Goal: Task Accomplishment & Management: Manage account settings

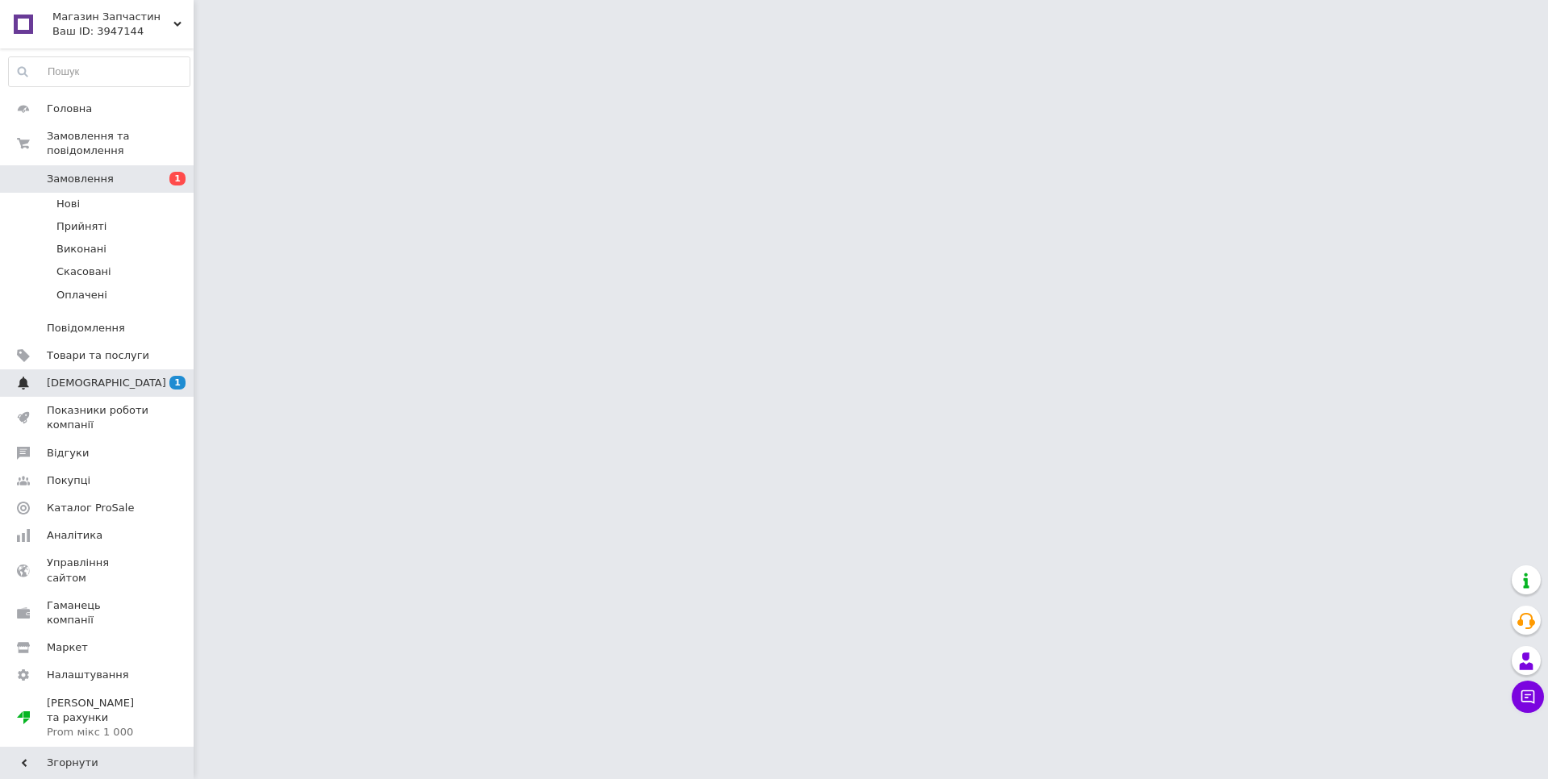
click at [100, 376] on span "[DEMOGRAPHIC_DATA]" at bounding box center [106, 383] width 119 height 15
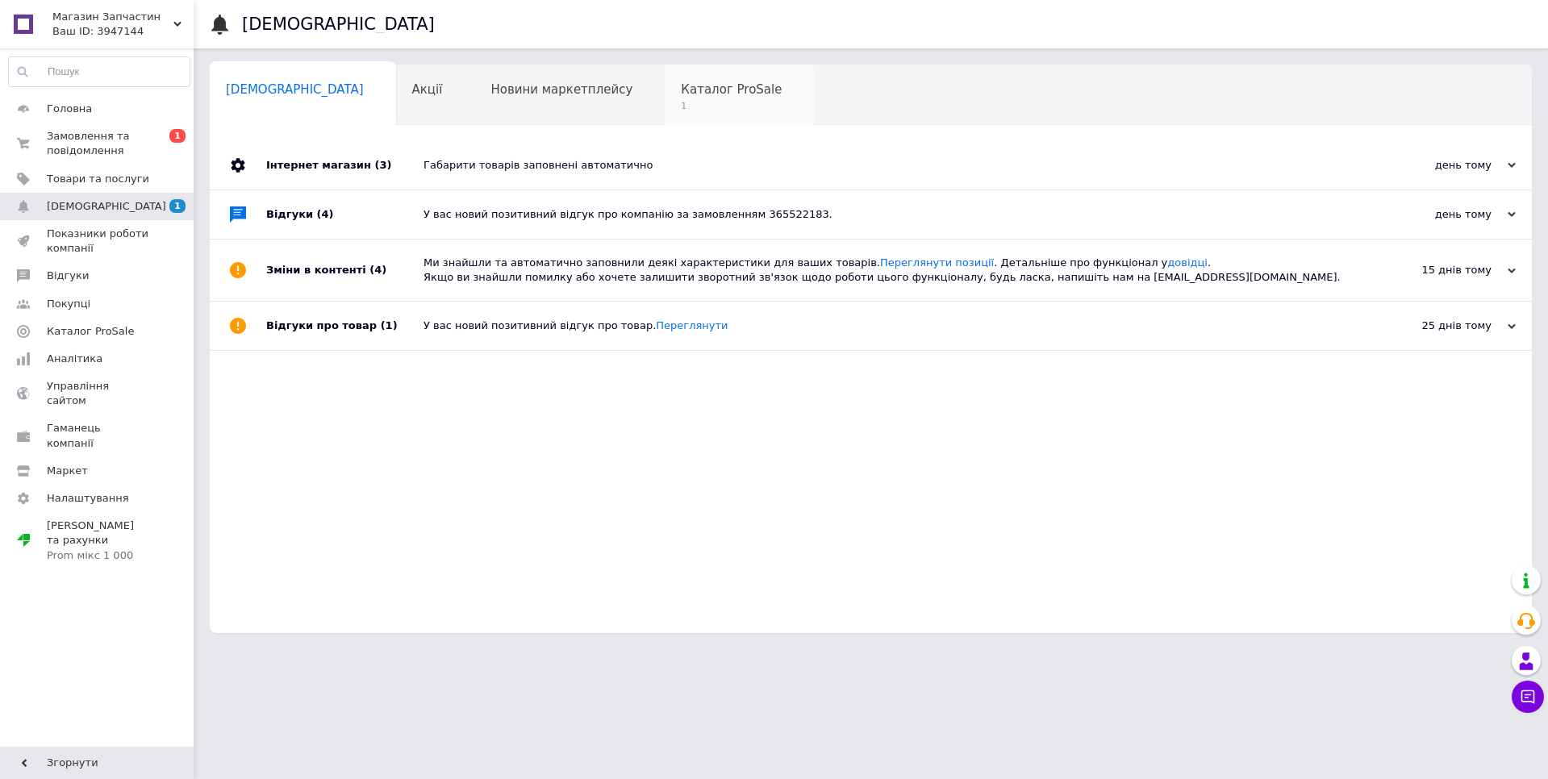
click at [681, 91] on span "Каталог ProSale" at bounding box center [731, 89] width 101 height 15
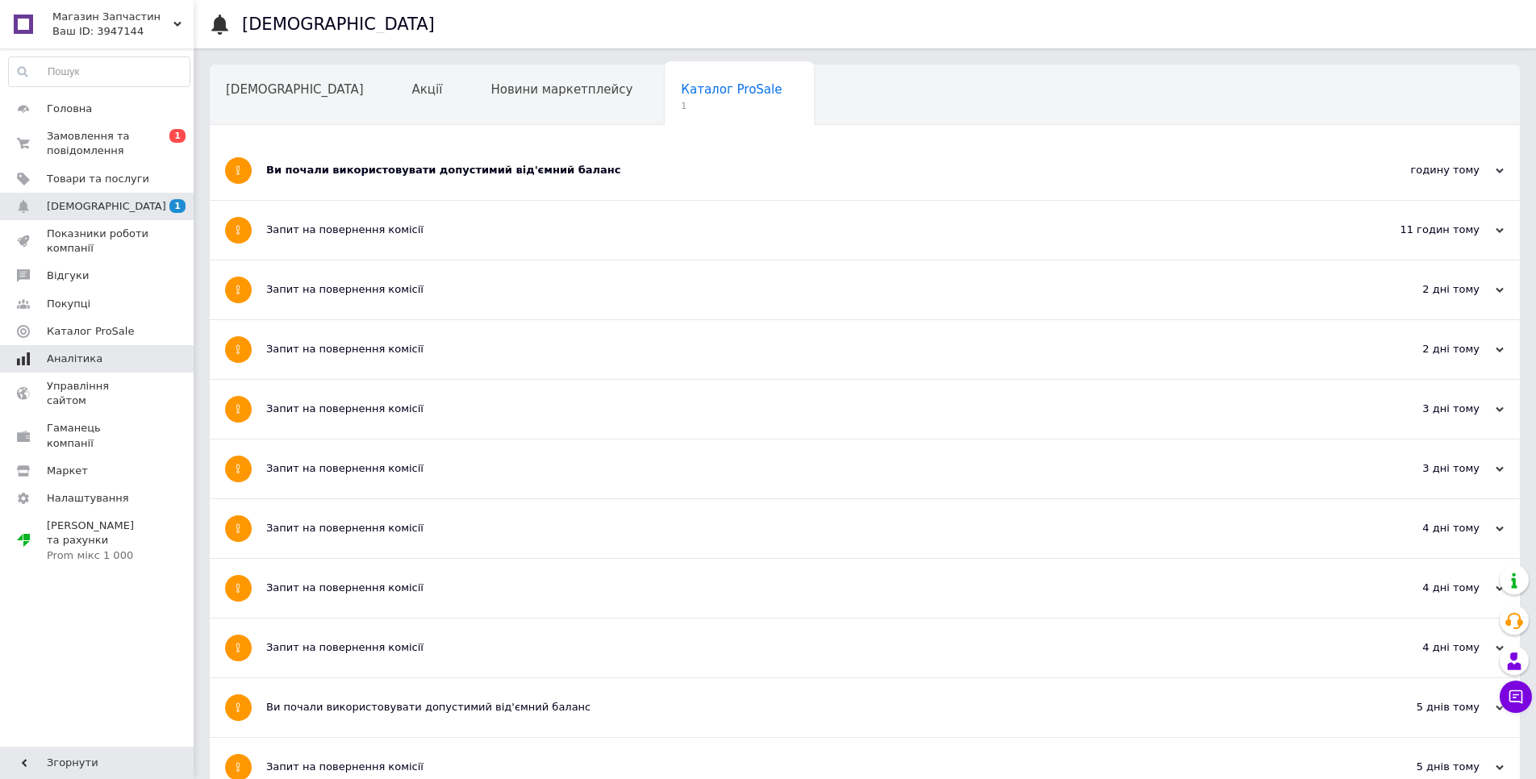
click at [98, 349] on link "Аналітика" at bounding box center [99, 358] width 198 height 27
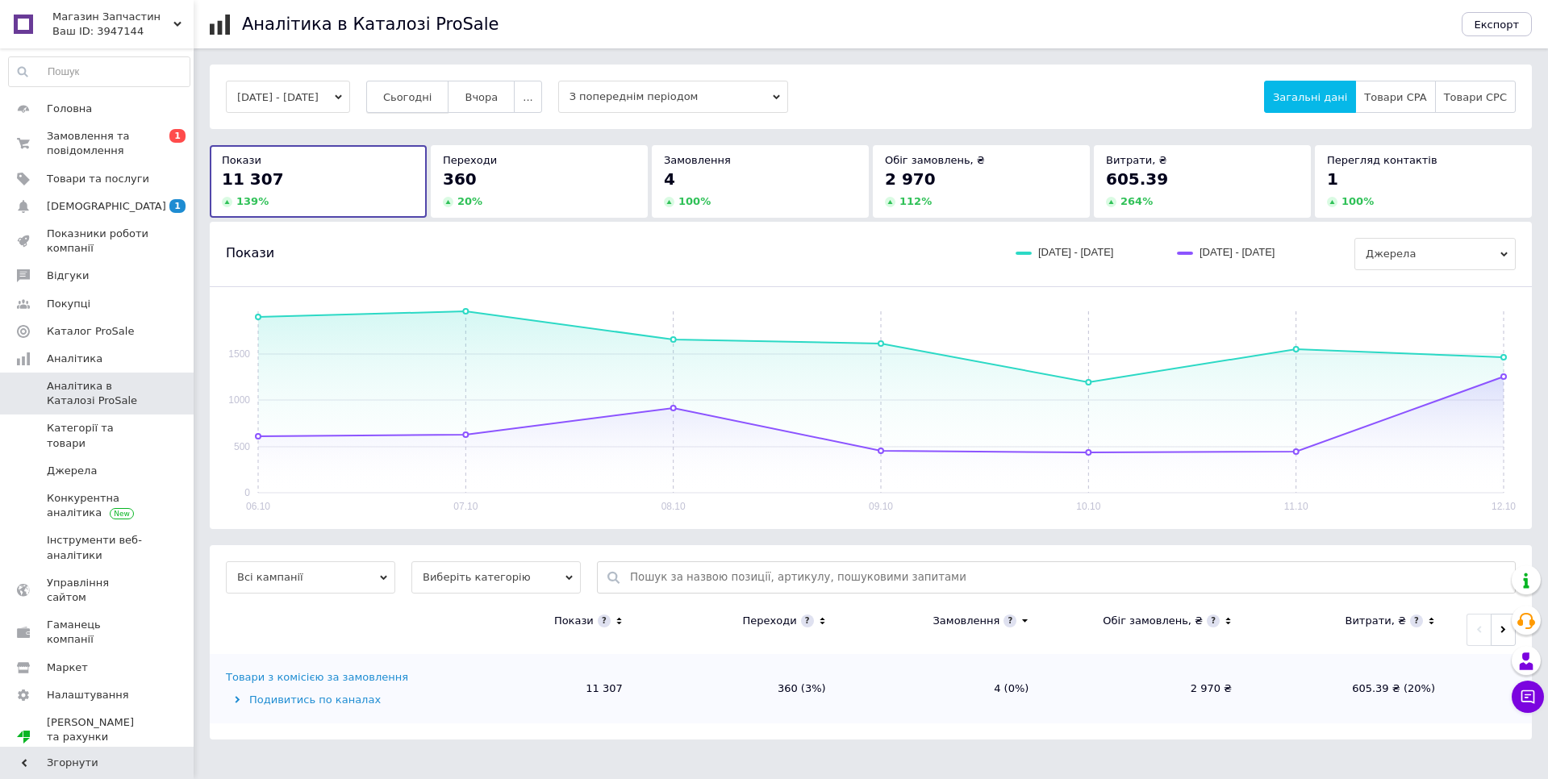
click at [435, 85] on button "Сьогодні" at bounding box center [407, 97] width 83 height 32
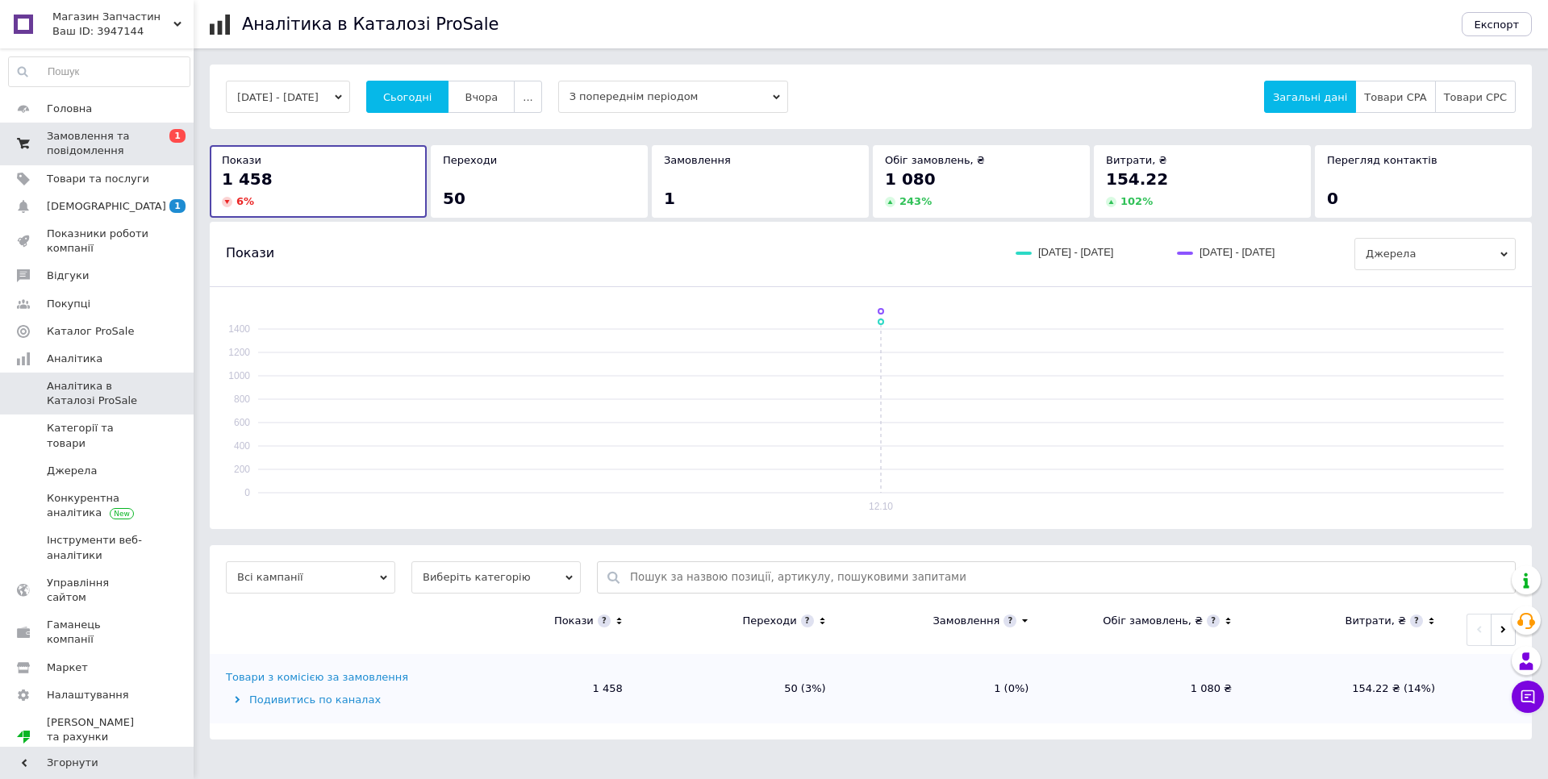
click at [140, 136] on span "Замовлення та повідомлення" at bounding box center [98, 143] width 102 height 29
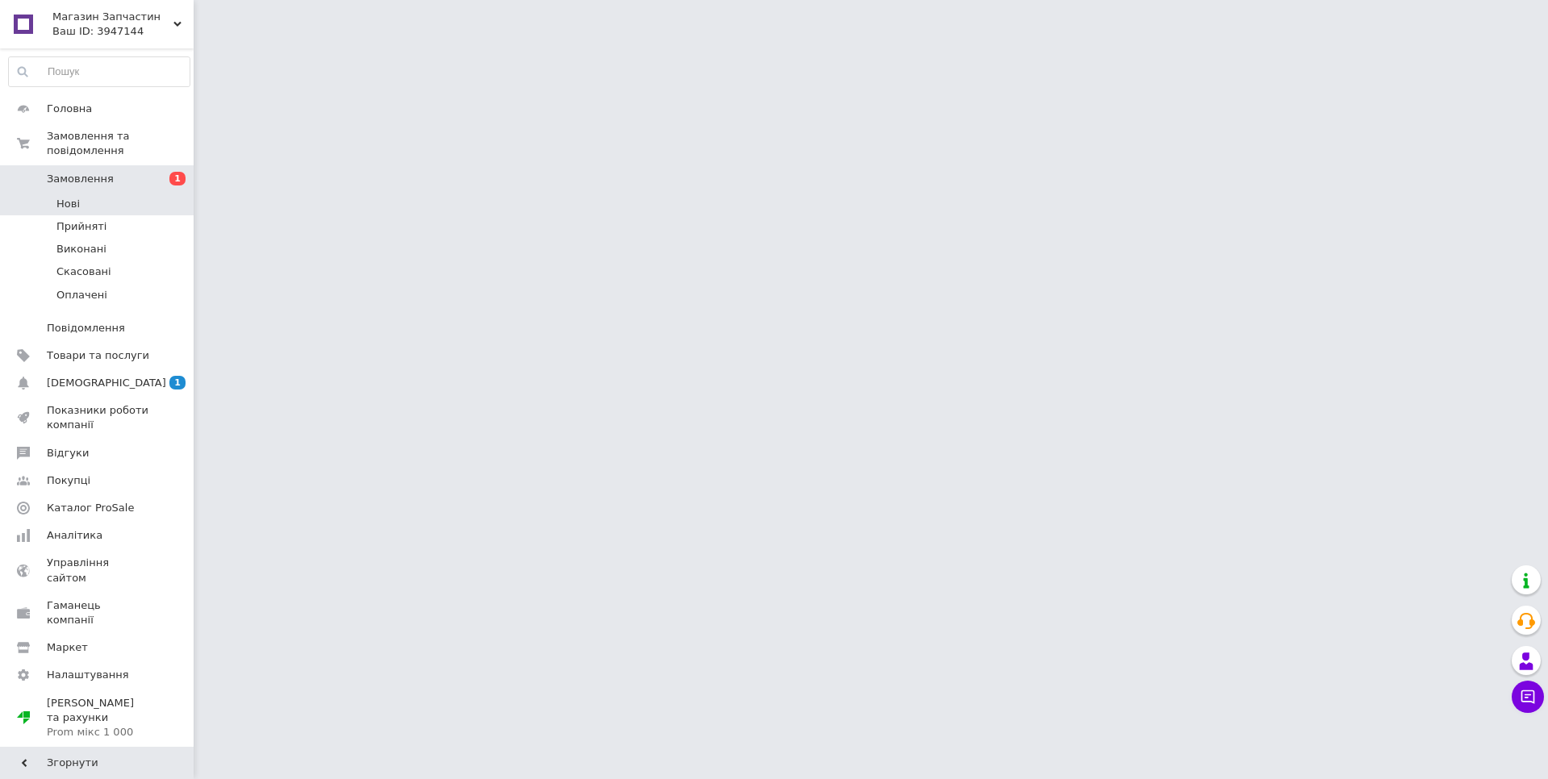
click at [139, 193] on li "Нові" at bounding box center [99, 204] width 198 height 23
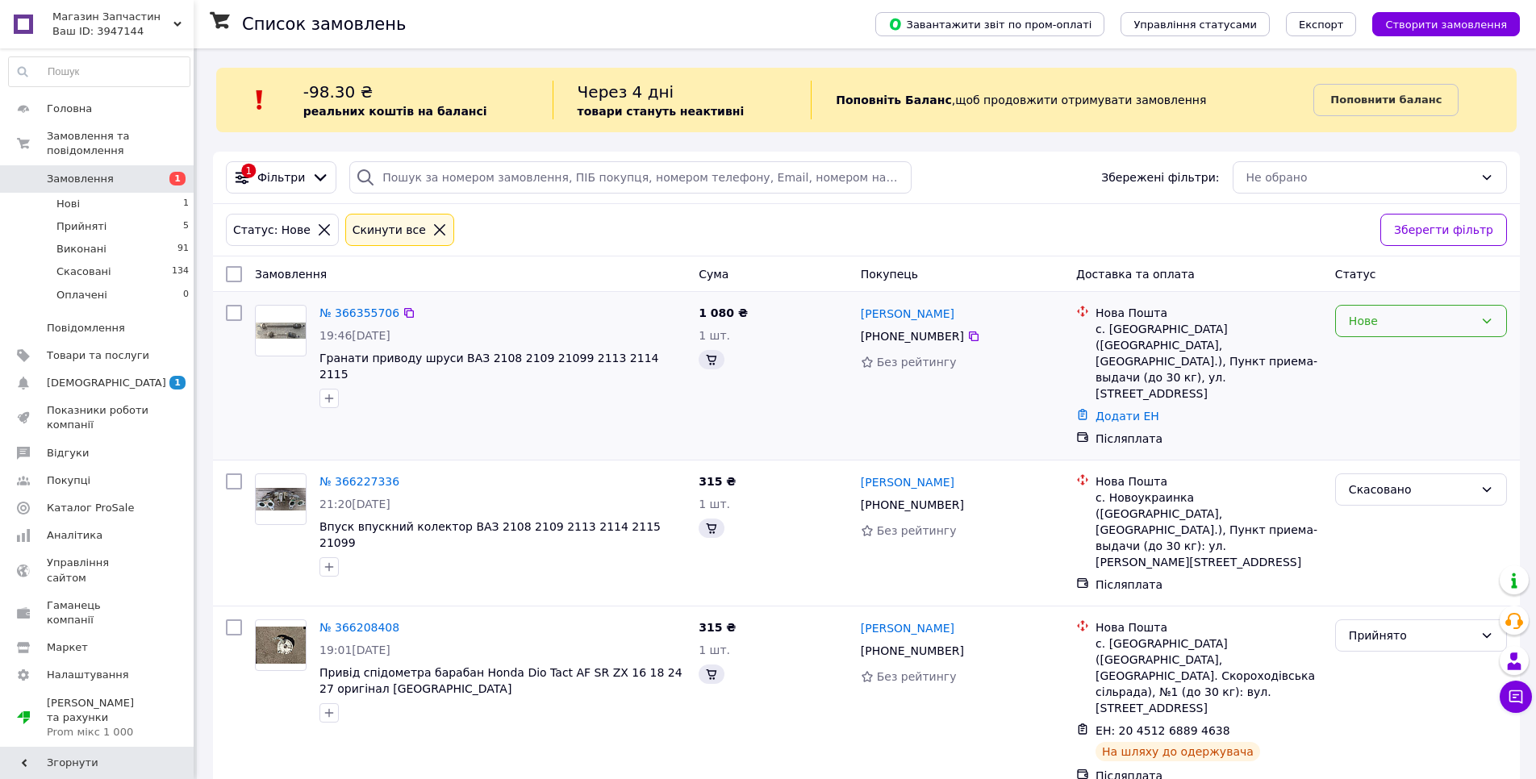
click at [1440, 320] on div "Нове" at bounding box center [1410, 321] width 125 height 18
click at [1378, 419] on li "Скасовано" at bounding box center [1421, 414] width 170 height 29
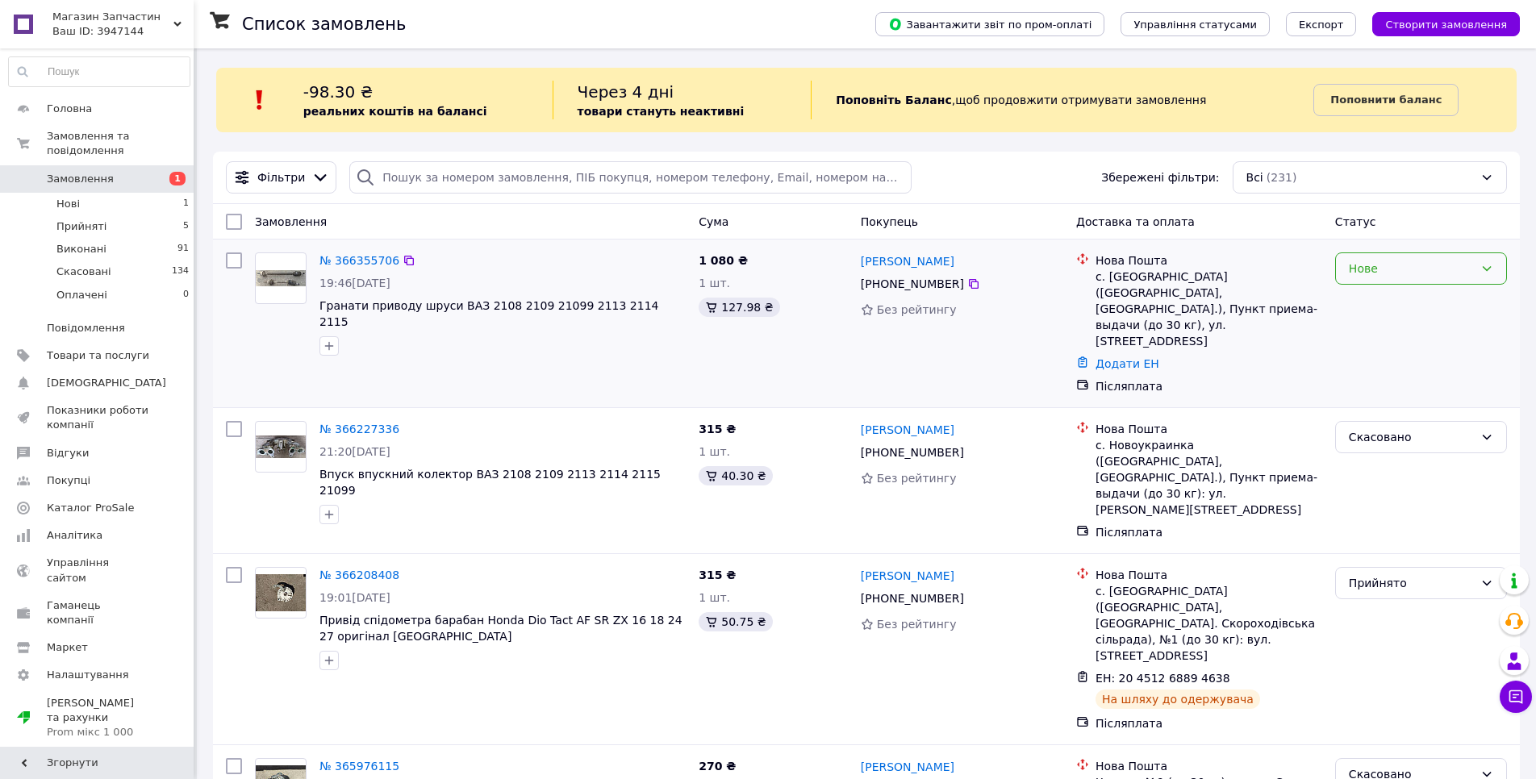
click at [1418, 265] on div "Нове" at bounding box center [1410, 269] width 125 height 18
click at [1378, 367] on li "Скасовано" at bounding box center [1421, 362] width 170 height 29
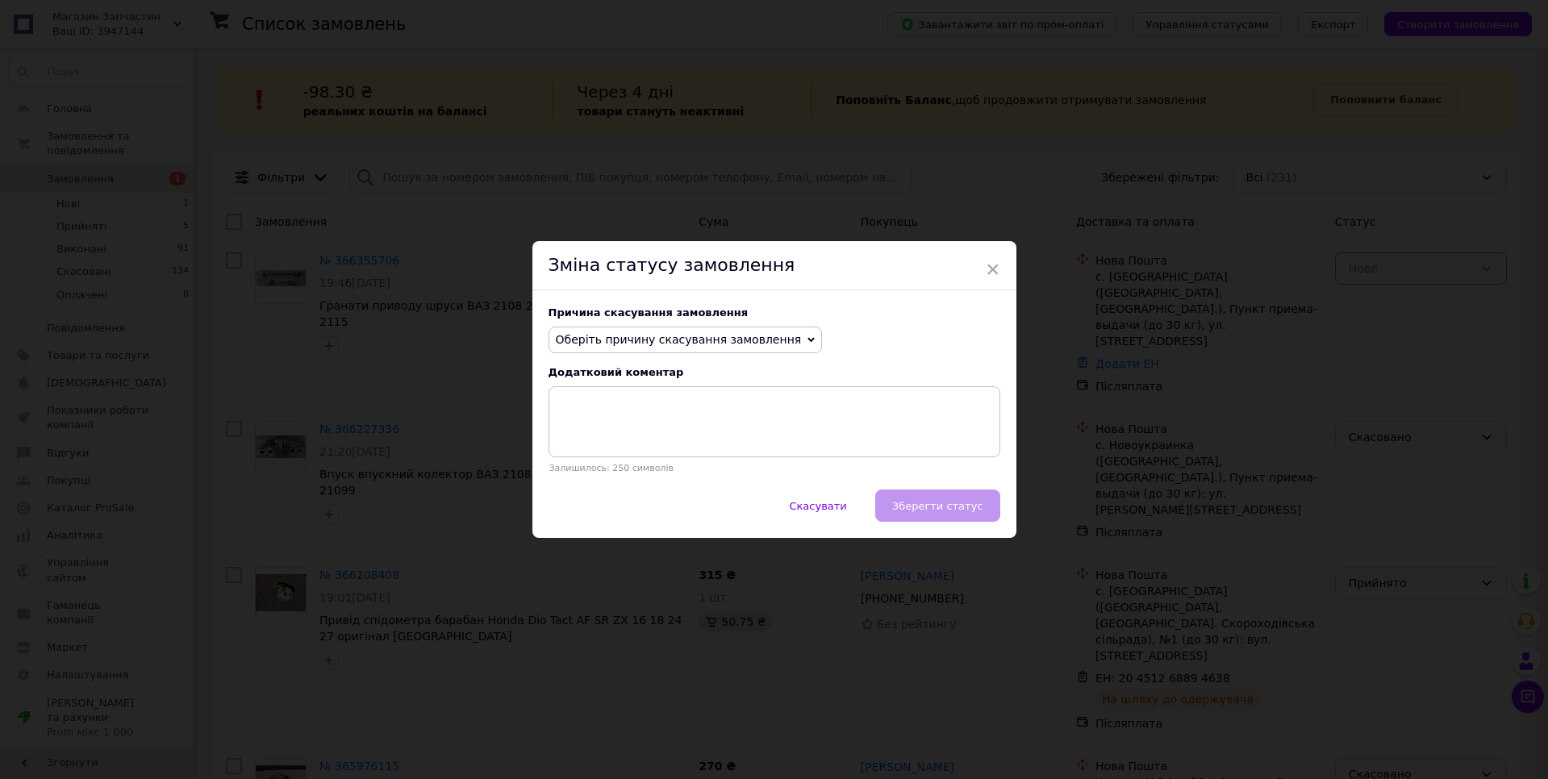
click at [741, 364] on div "Причина скасування замовлення Оберіть причину скасування замовлення Немає в ная…" at bounding box center [774, 390] width 484 height 200
click at [738, 344] on span "Оберіть причину скасування замовлення" at bounding box center [679, 339] width 246 height 13
click at [608, 373] on li "Немає в наявності" at bounding box center [685, 371] width 273 height 23
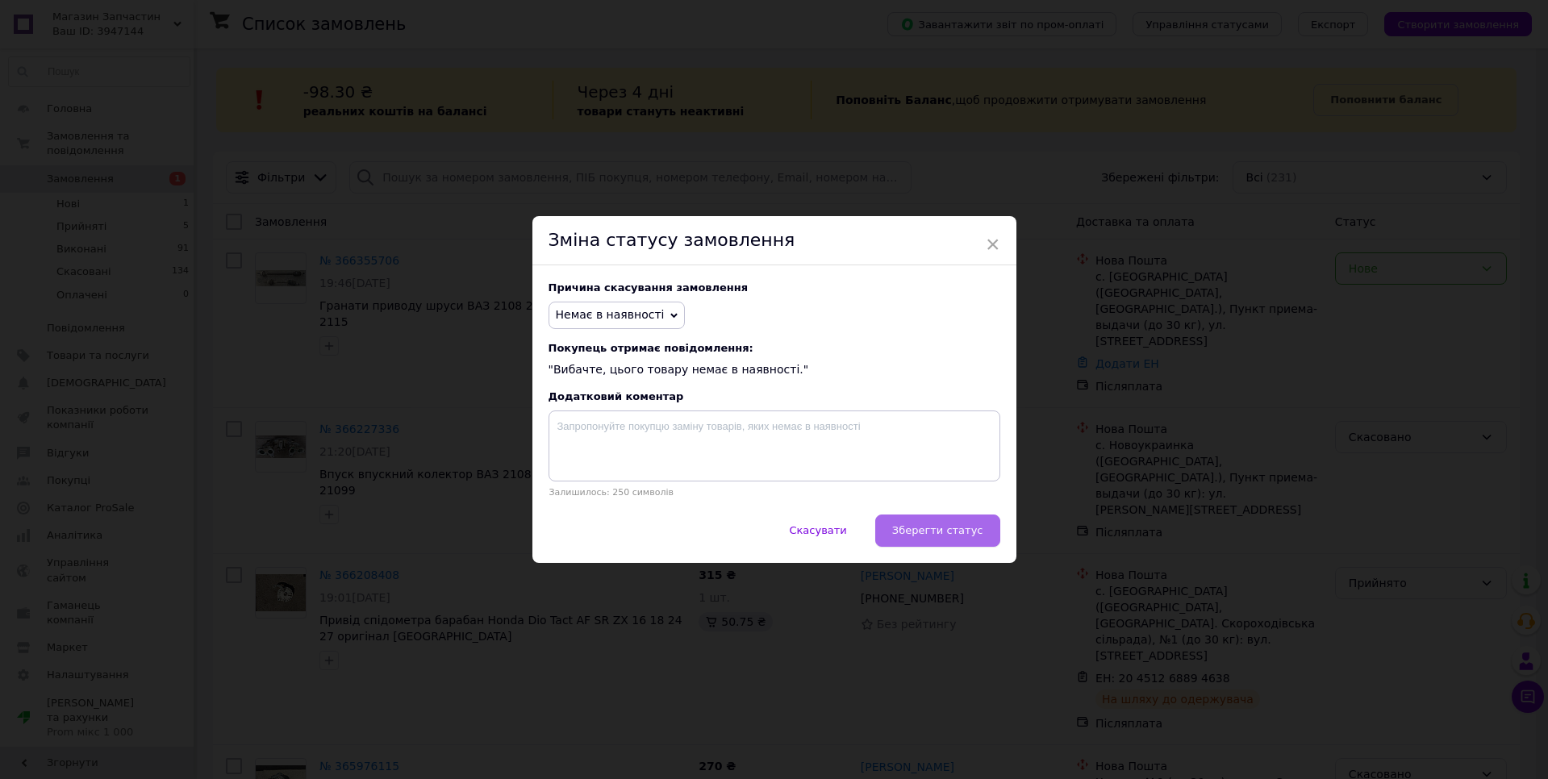
click at [980, 536] on span "Зберегти статус" at bounding box center [937, 530] width 91 height 12
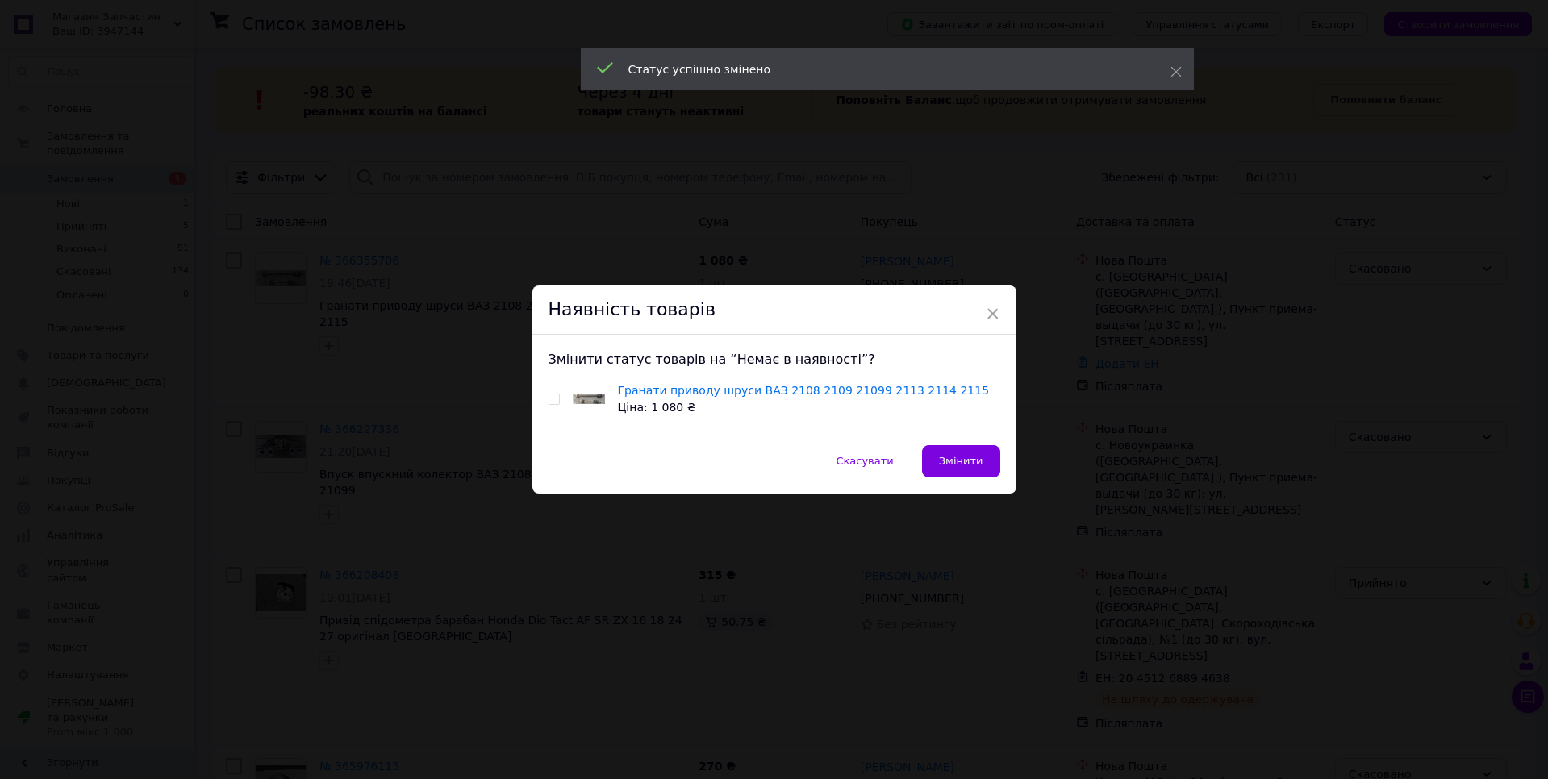
click at [548, 396] on input "checkbox" at bounding box center [553, 399] width 10 height 10
checkbox input "true"
click at [946, 457] on span "Змінити" at bounding box center [961, 461] width 44 height 12
